Goal: Find specific page/section: Find specific page/section

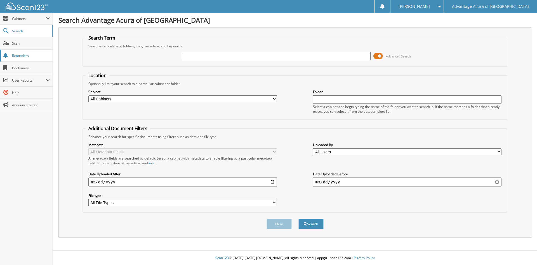
click at [16, 57] on span "Reminders" at bounding box center [31, 55] width 38 height 5
type input "58215"
click at [299, 218] on button "Search" at bounding box center [311, 223] width 25 height 10
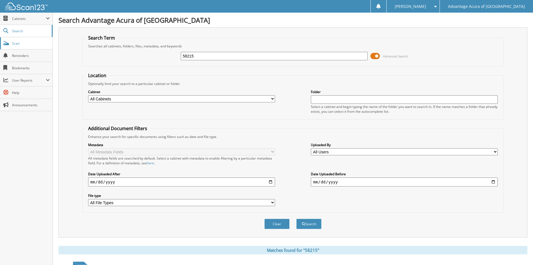
click at [16, 43] on span "Scan" at bounding box center [31, 43] width 38 height 5
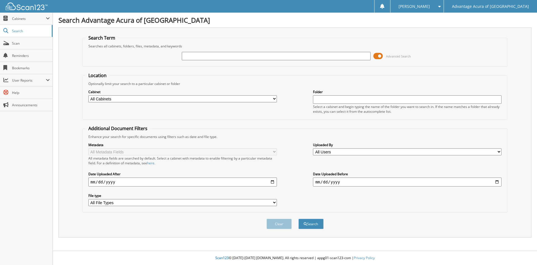
click at [206, 56] on input "text" at bounding box center [276, 56] width 189 height 8
click at [192, 119] on fieldset "Location Optionally limit your search to a particular cabinet or folder Cabinet…" at bounding box center [296, 95] width 426 height 47
click at [200, 57] on input "text" at bounding box center [276, 56] width 189 height 8
type input "58215"
click at [299, 218] on button "Search" at bounding box center [311, 223] width 25 height 10
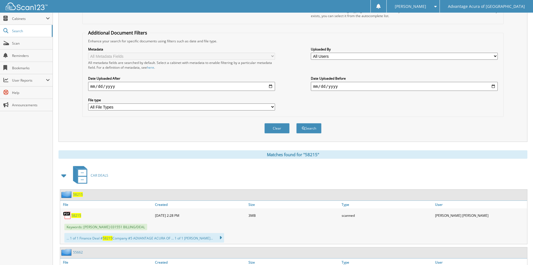
scroll to position [112, 0]
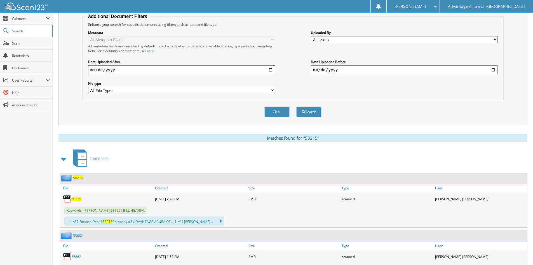
click at [74, 200] on span "58215" at bounding box center [76, 198] width 10 height 5
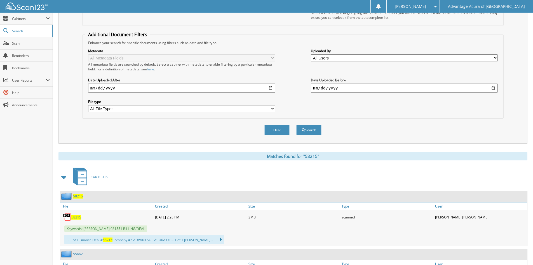
scroll to position [84, 0]
